Goal: Find specific page/section: Find specific page/section

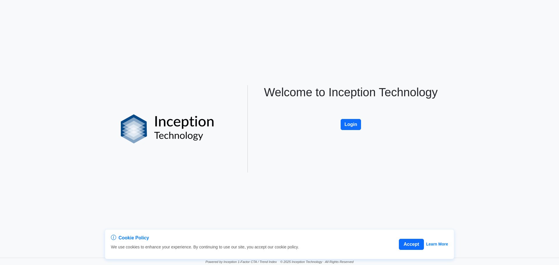
click at [360, 118] on link "Login" at bounding box center [351, 115] width 20 height 5
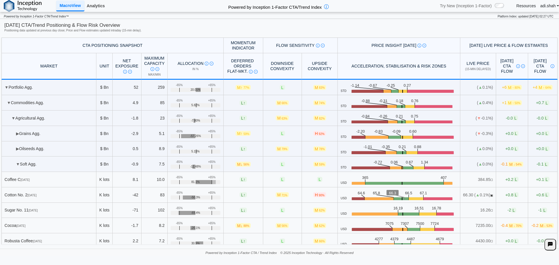
click at [100, 2] on link "Analytics" at bounding box center [95, 6] width 23 height 10
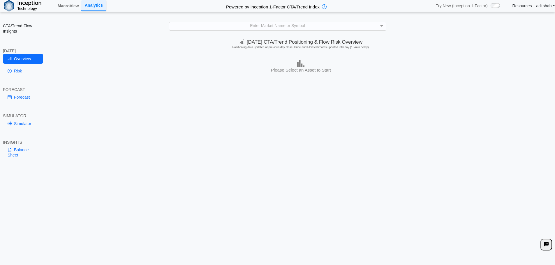
drag, startPoint x: 313, startPoint y: 113, endPoint x: 363, endPoint y: 21, distance: 104.5
click at [313, 113] on div "[DATE] CTA/Trend Positioning & Flow Risk Overview Positioning data updated at p…" at bounding box center [301, 151] width 508 height 231
